Goal: Information Seeking & Learning: Learn about a topic

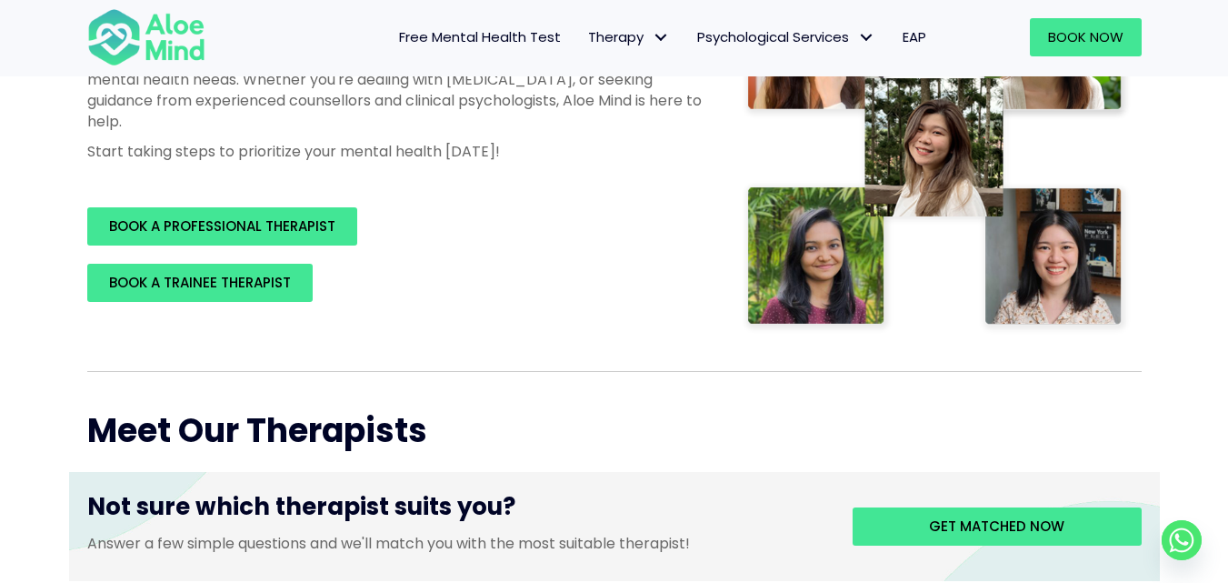
click at [476, 32] on span "Free Mental Health Test" at bounding box center [480, 36] width 162 height 19
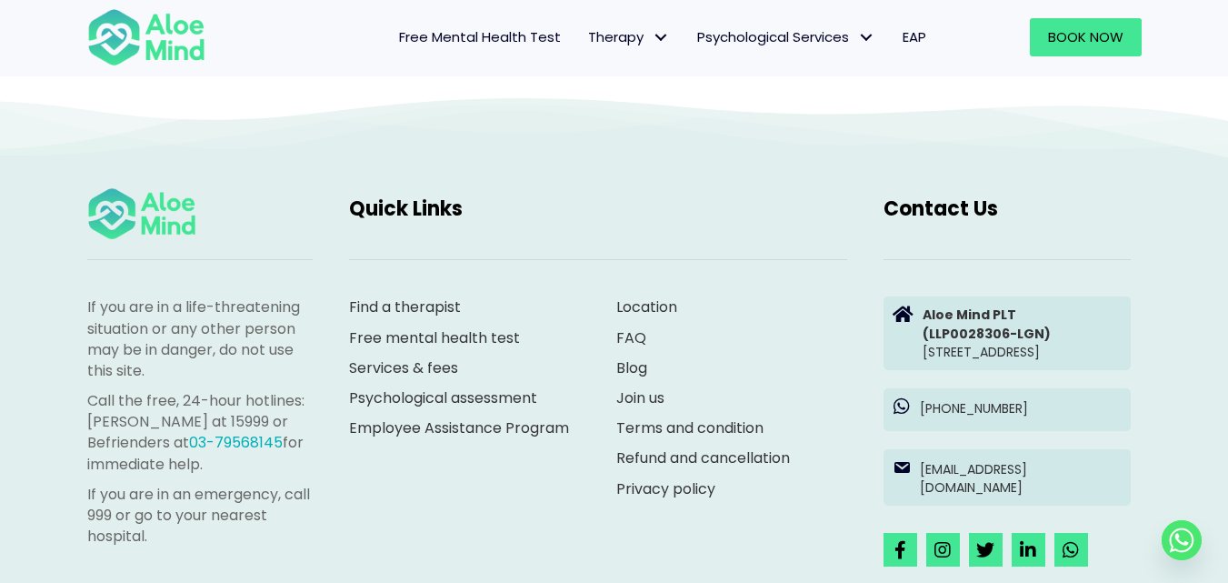
scroll to position [3999, 0]
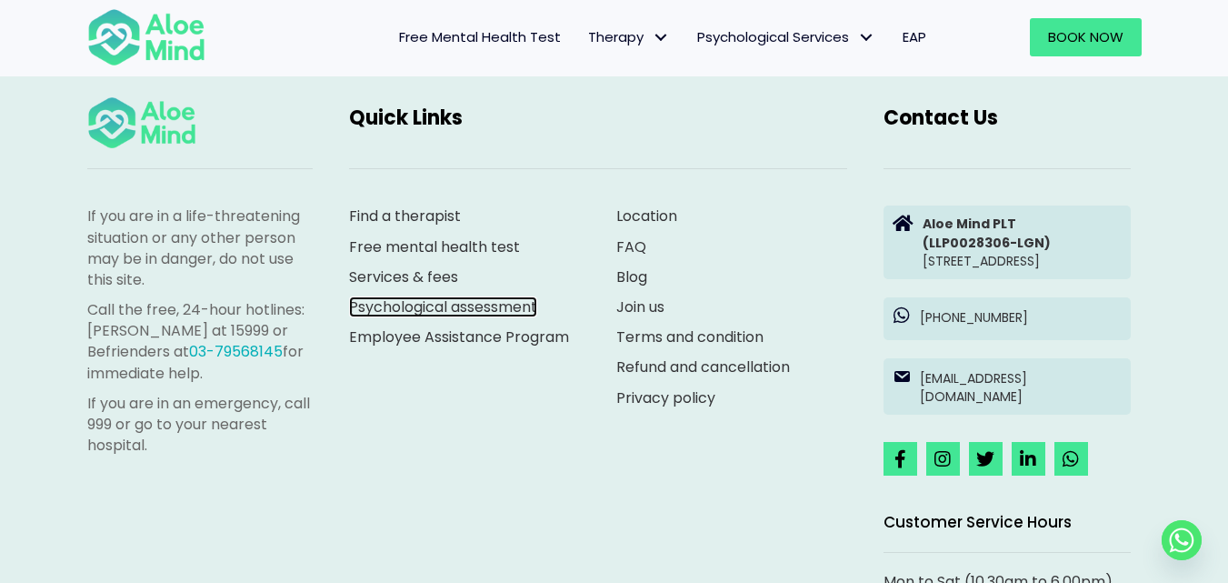
click at [470, 296] on link "Psychological assessment" at bounding box center [443, 306] width 188 height 21
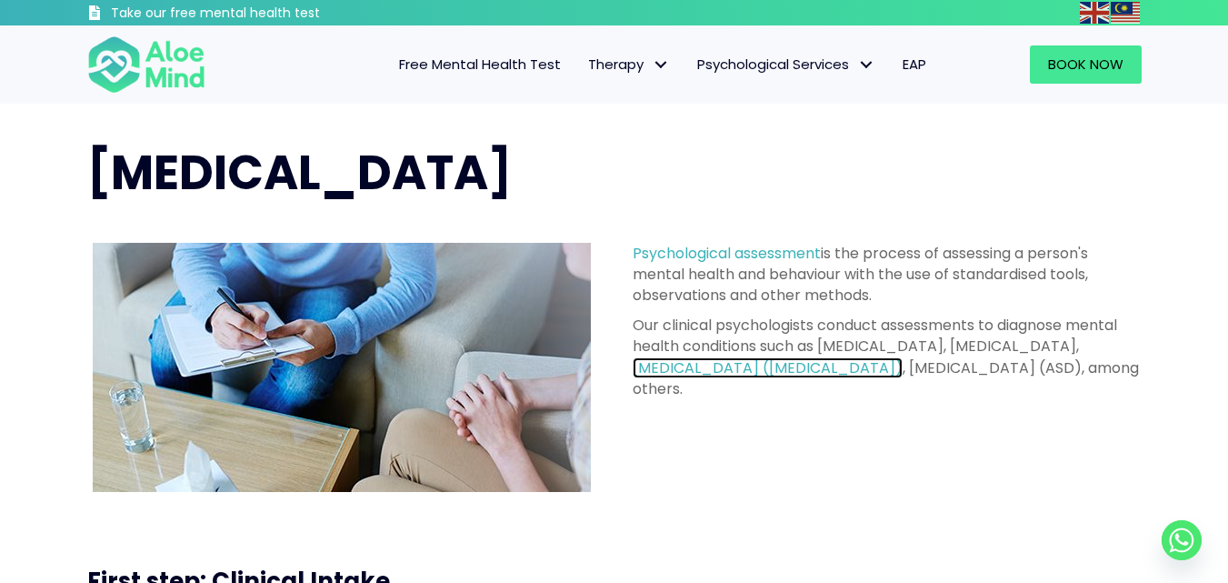
click at [863, 367] on link "attention deficit hyperactivity disorder (ADHD)" at bounding box center [768, 367] width 270 height 21
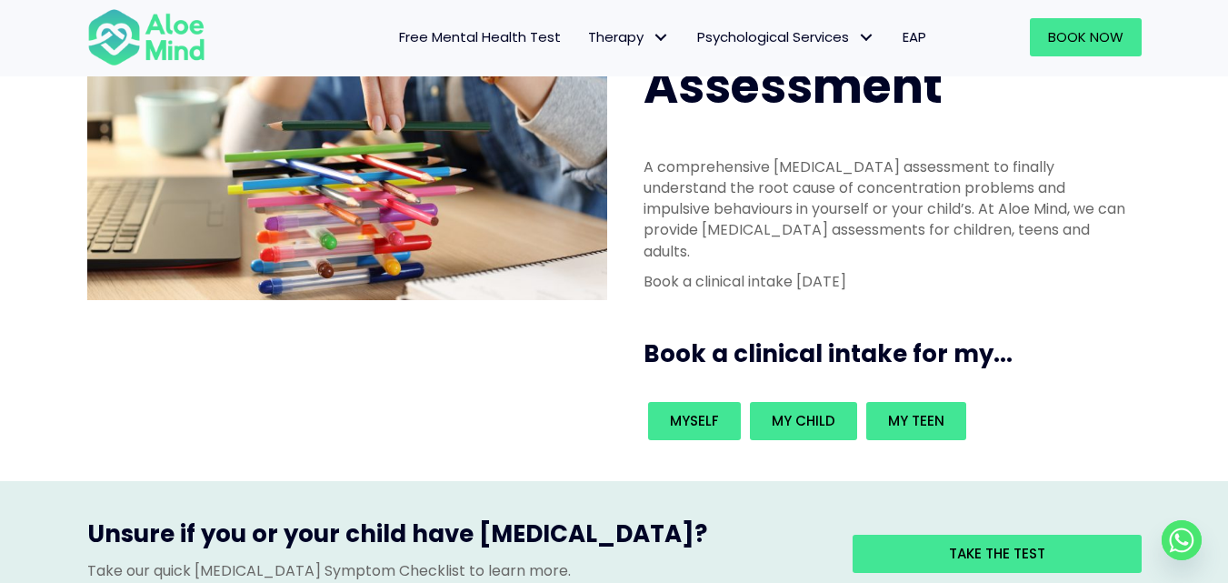
scroll to position [182, 0]
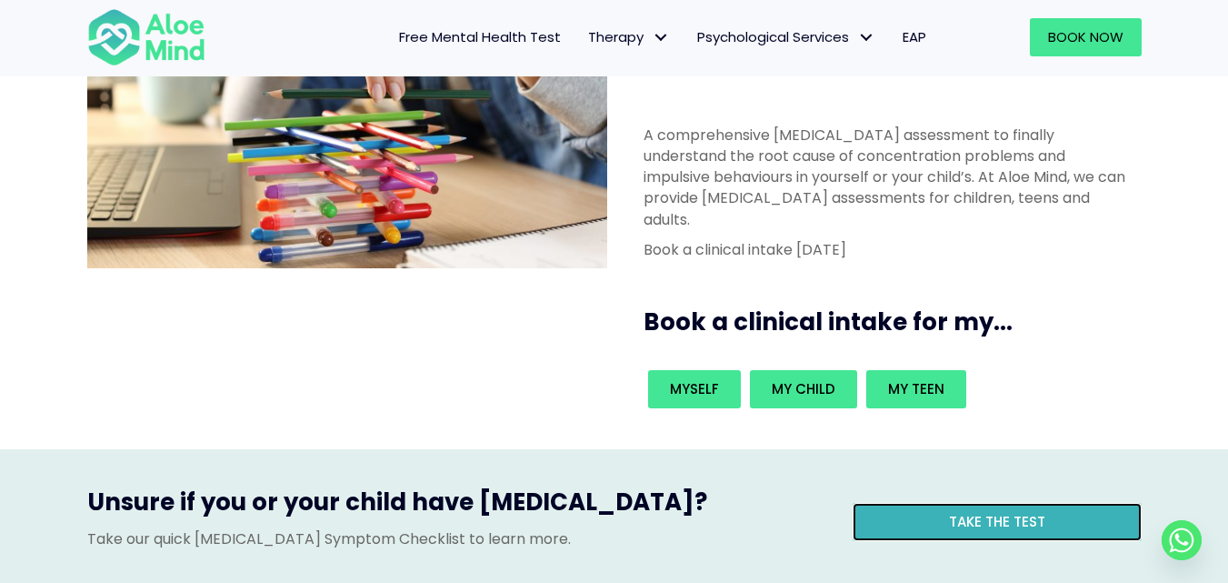
click at [968, 512] on span "Take the test" at bounding box center [997, 521] width 96 height 19
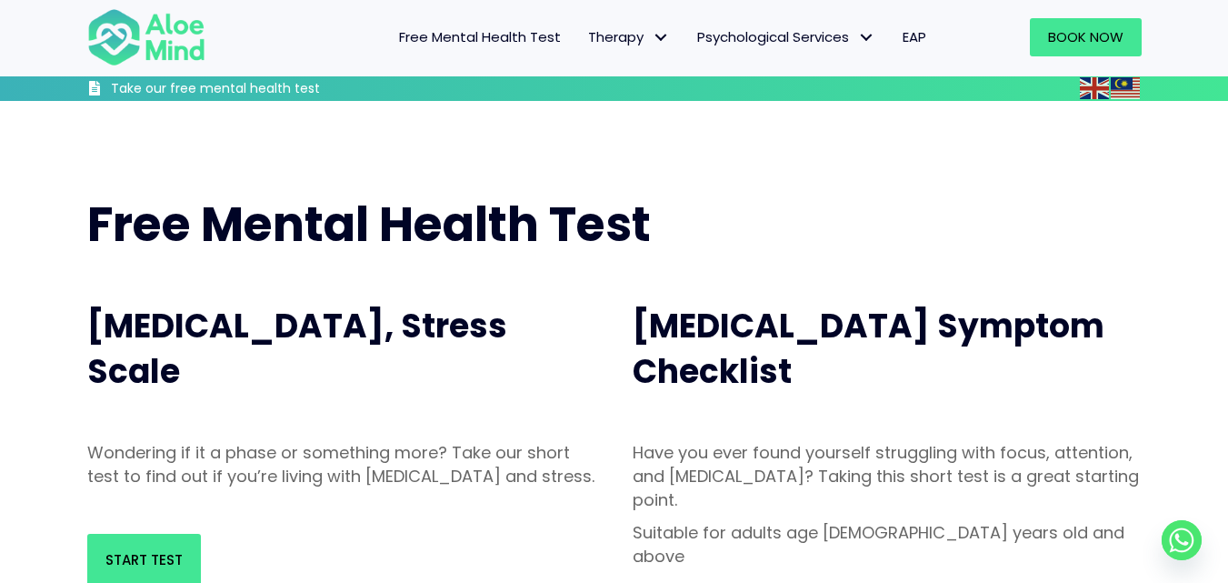
scroll to position [182, 0]
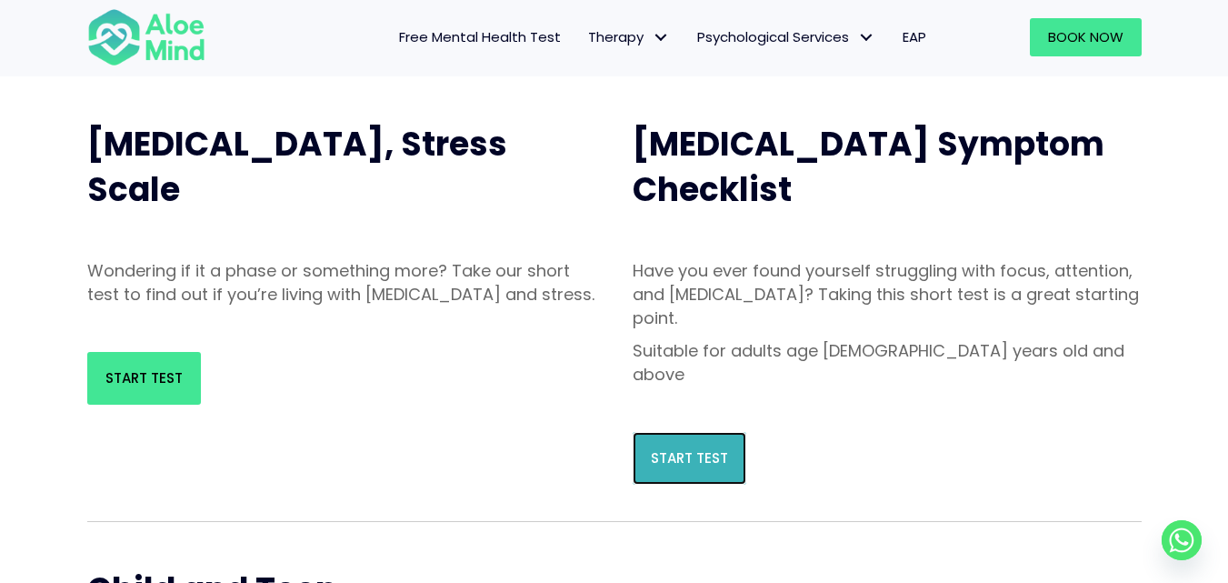
click at [673, 448] on span "Start Test" at bounding box center [689, 457] width 77 height 19
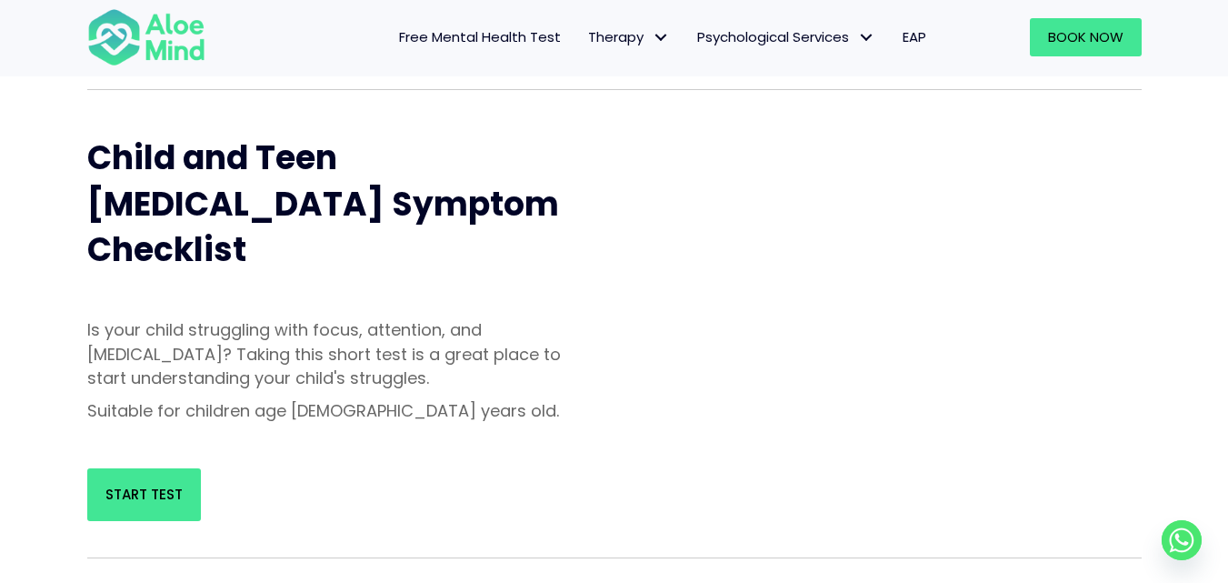
scroll to position [636, 0]
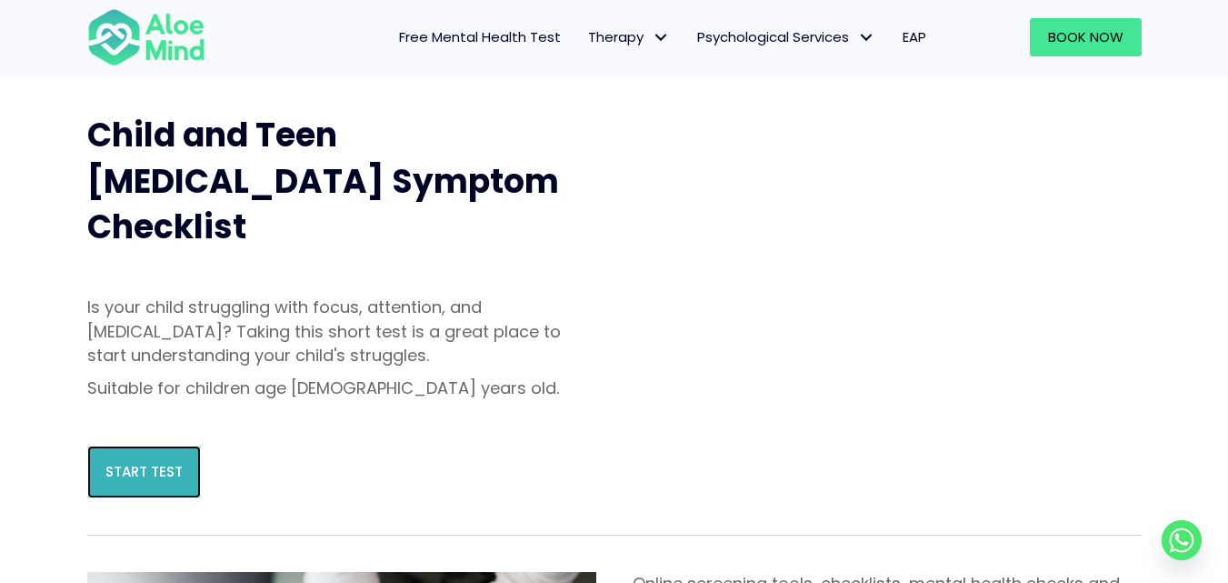
click at [130, 462] on span "Start Test" at bounding box center [143, 471] width 77 height 19
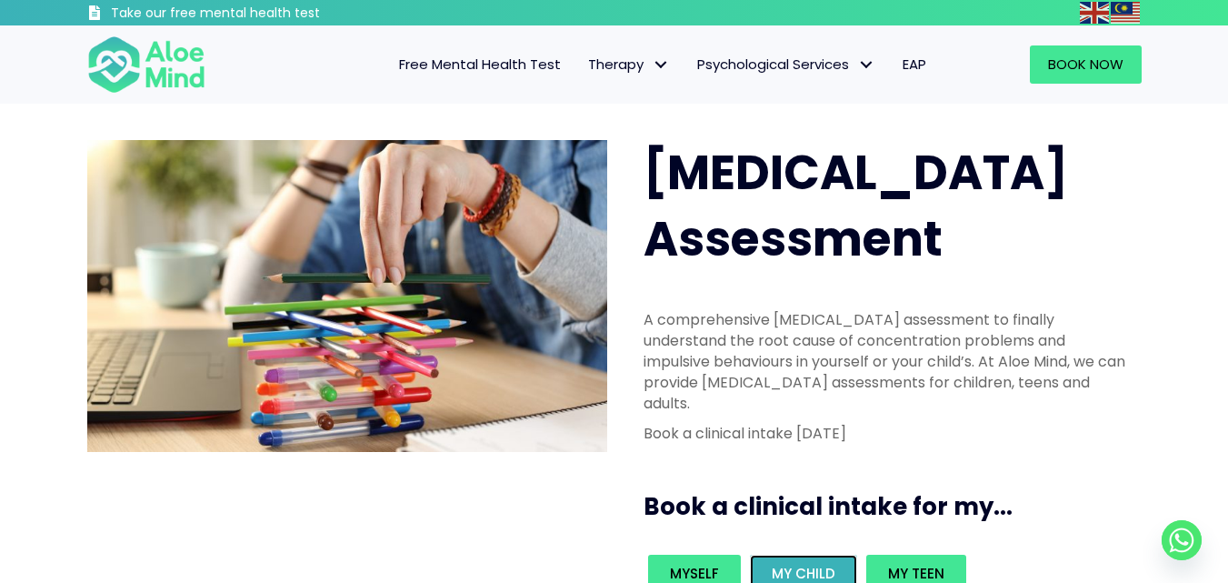
click at [786, 554] on link "My child" at bounding box center [803, 573] width 107 height 38
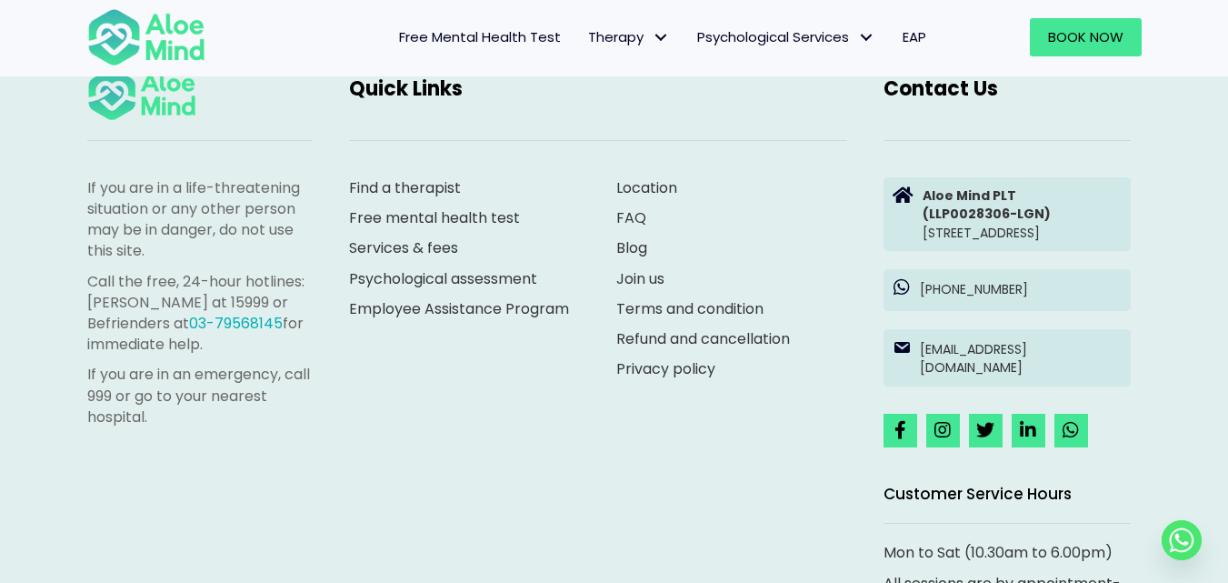
scroll to position [2636, 0]
